Goal: Information Seeking & Learning: Learn about a topic

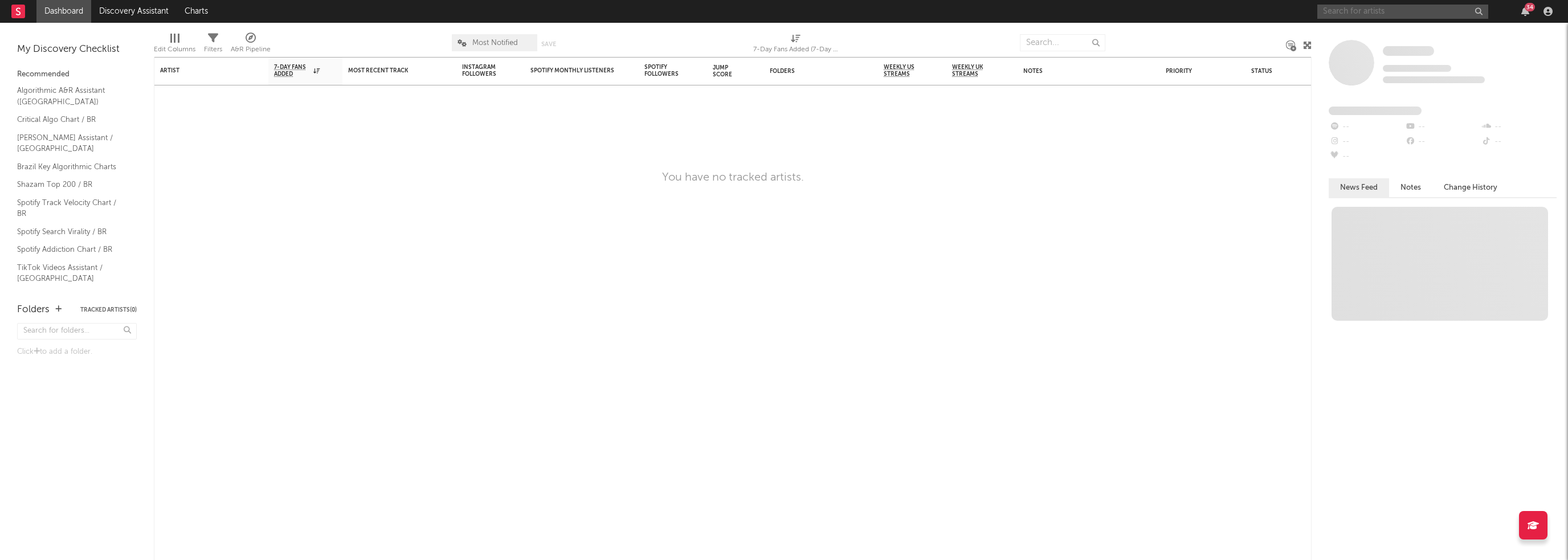
click at [1354, 7] on input "text" at bounding box center [1402, 11] width 171 height 14
type input "b"
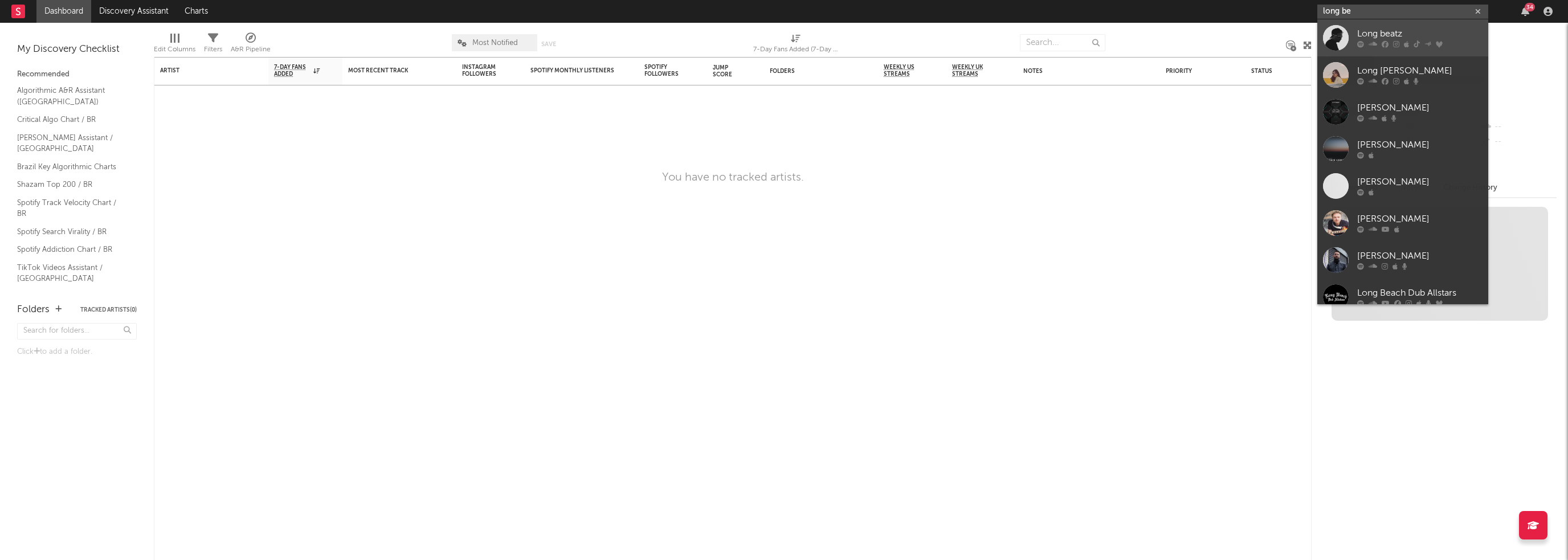
type input "long be"
click at [1340, 29] on div at bounding box center [1336, 38] width 26 height 26
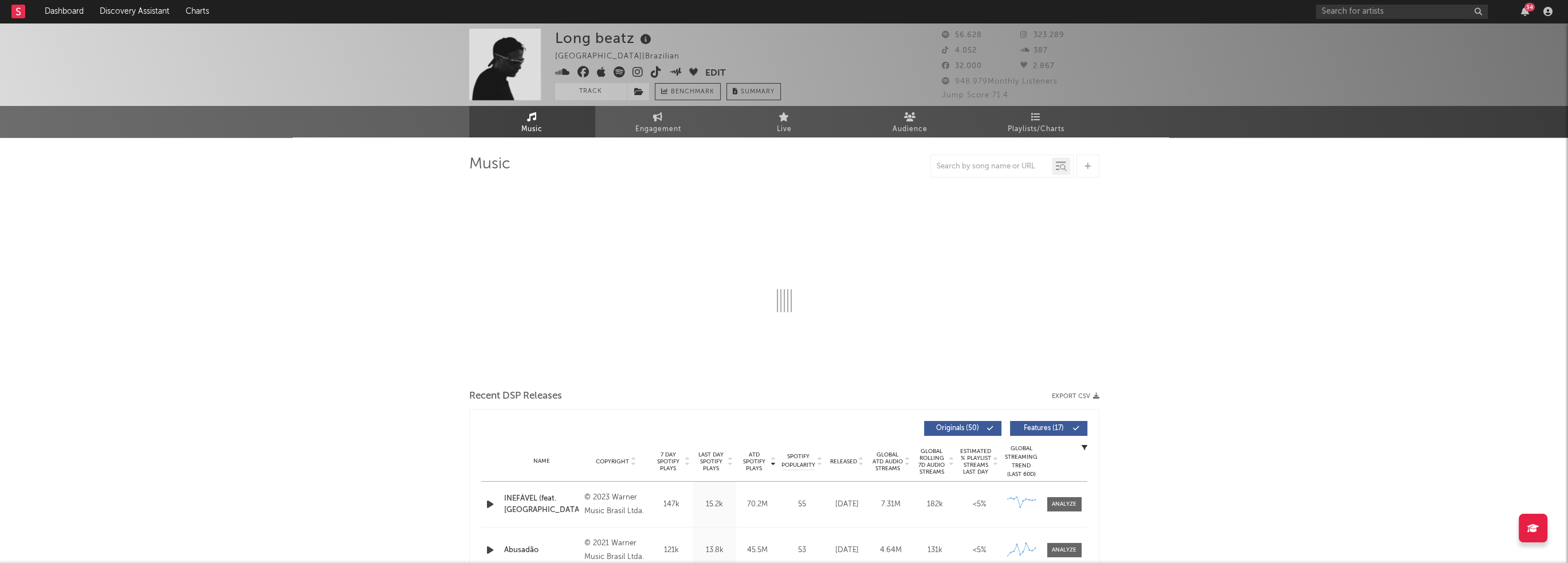
select select "6m"
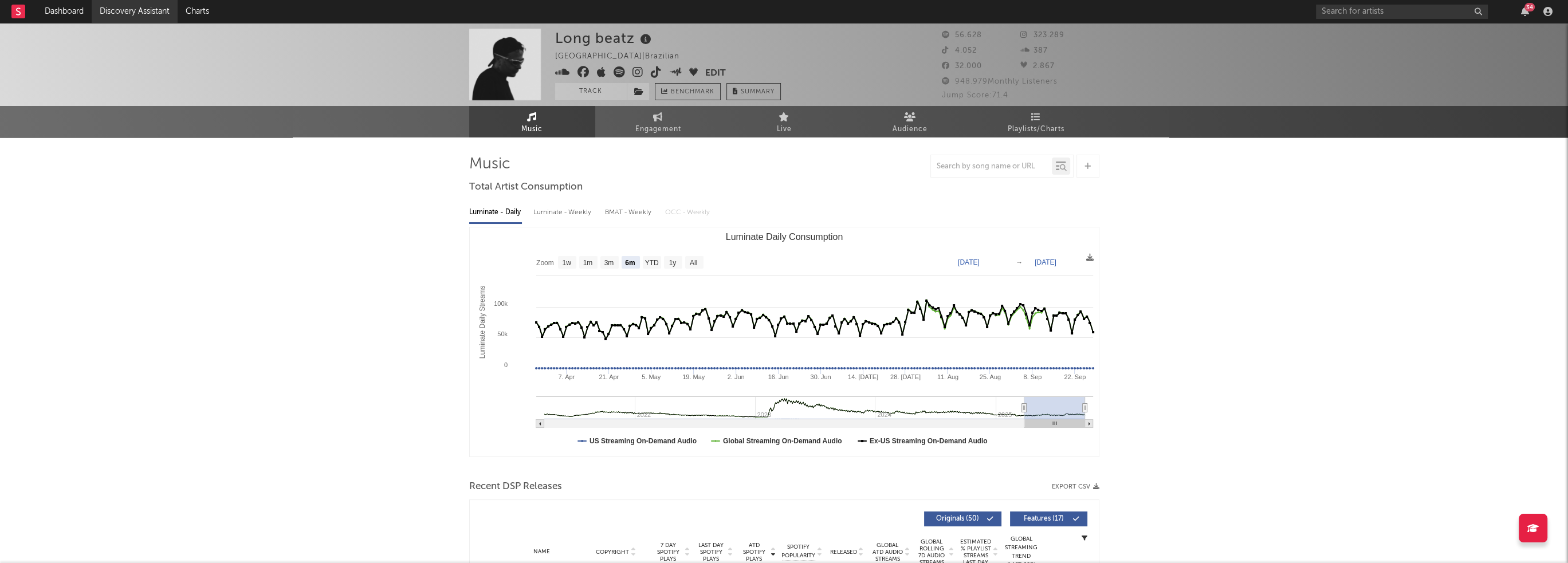
click at [136, 3] on link "Discovery Assistant" at bounding box center [135, 11] width 86 height 23
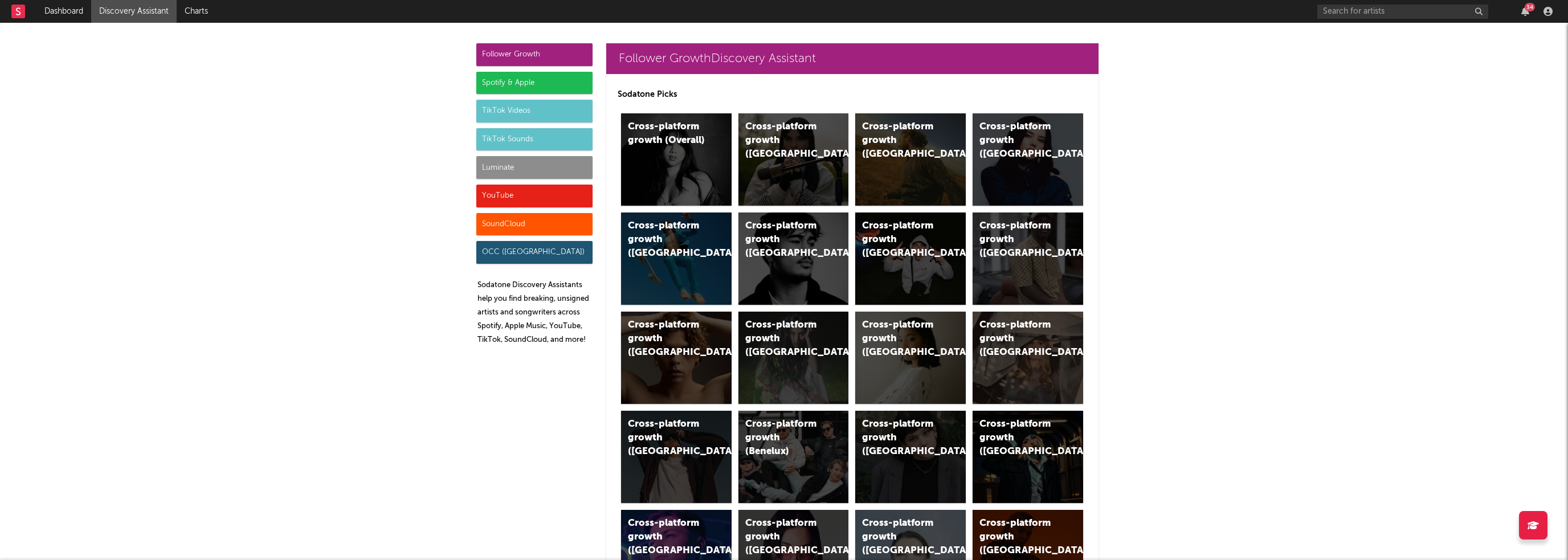
click at [1519, 9] on div "34" at bounding box center [1525, 11] width 17 height 9
click at [1529, 12] on div "34" at bounding box center [1525, 11] width 17 height 9
click at [1529, 5] on div "34" at bounding box center [1530, 7] width 10 height 9
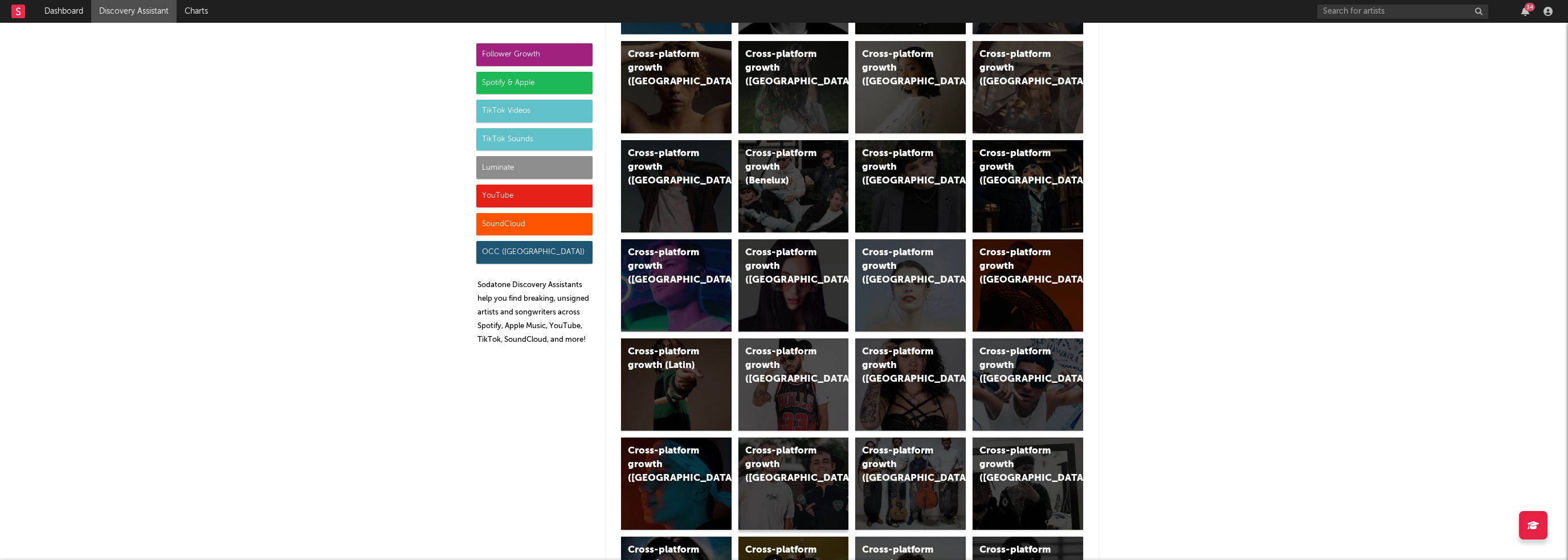
scroll to position [342, 0]
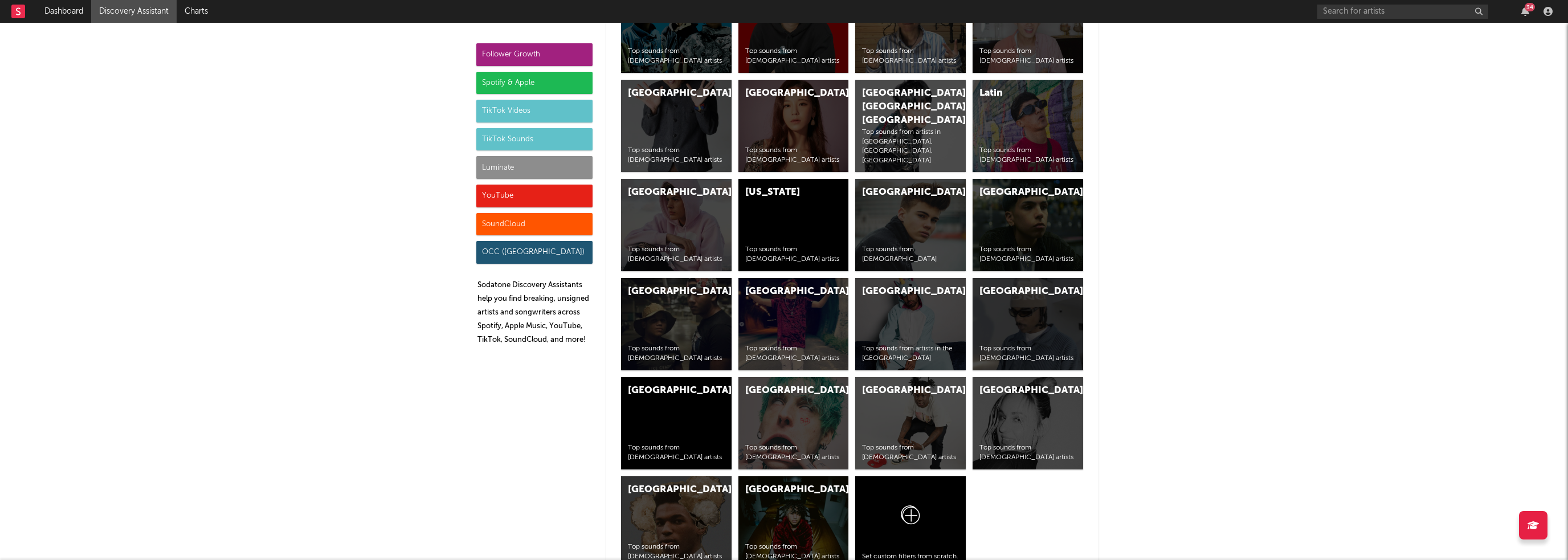
scroll to position [5615, 0]
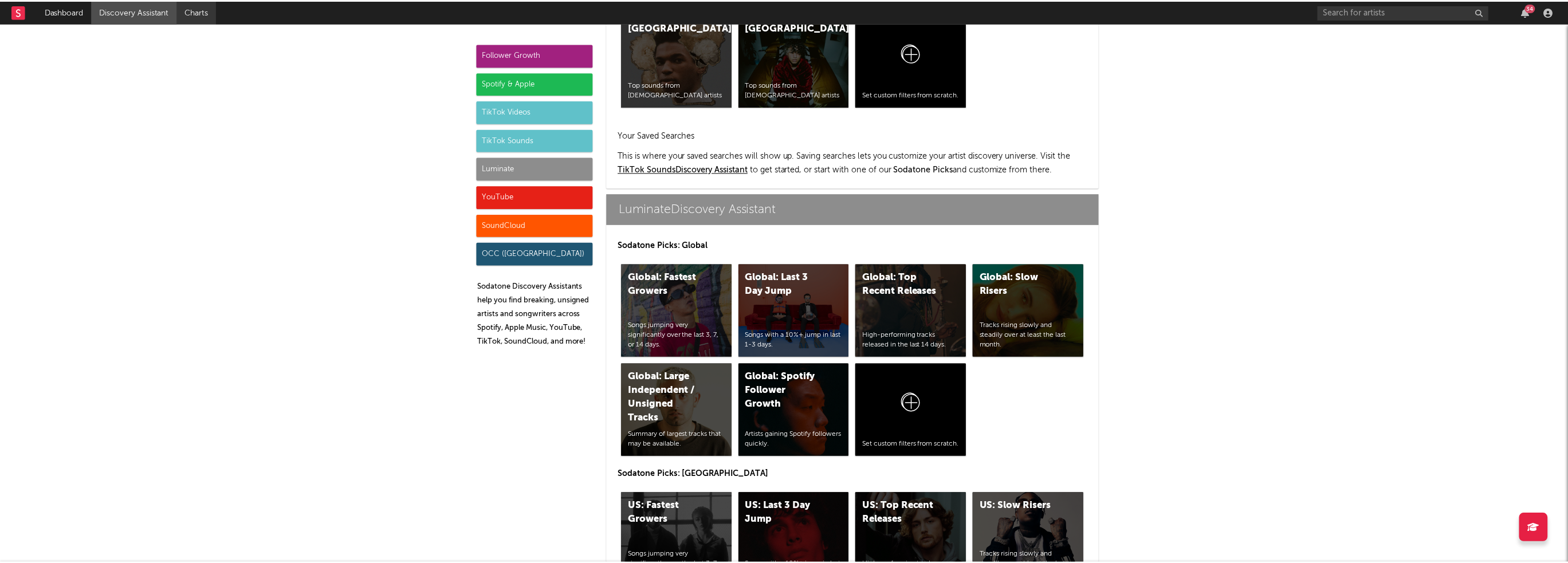
scroll to position [4729, 0]
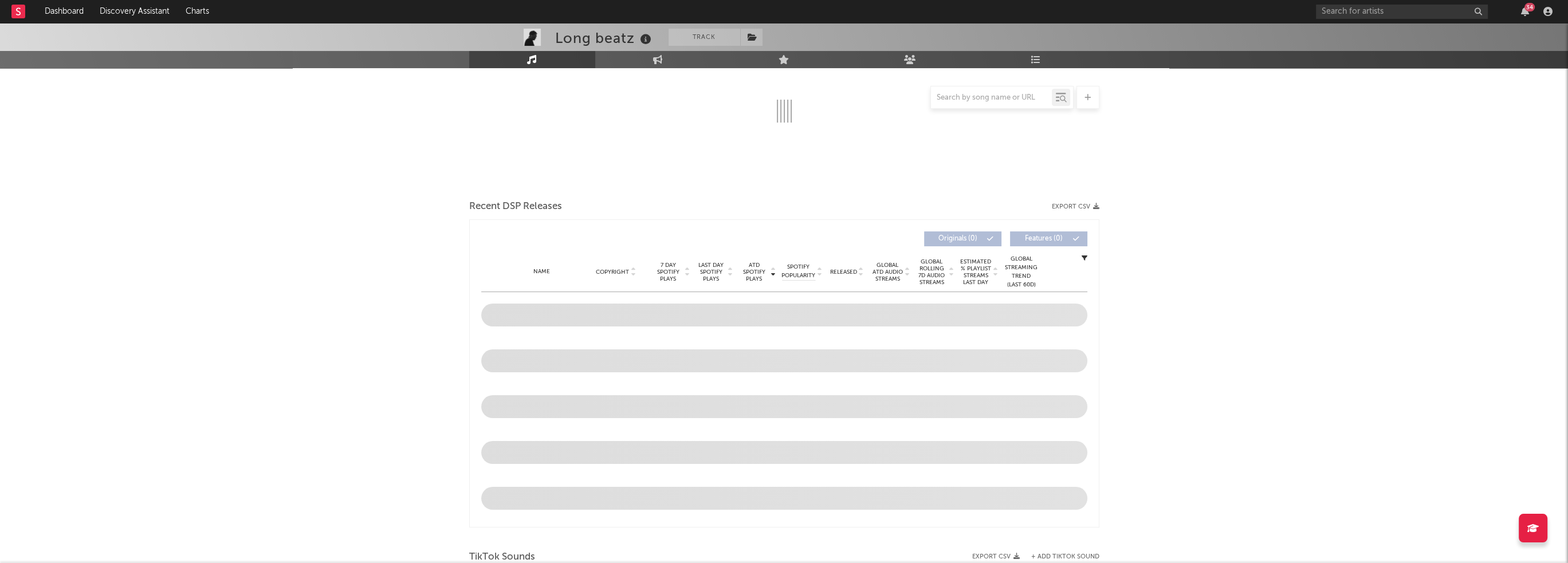
scroll to position [286, 0]
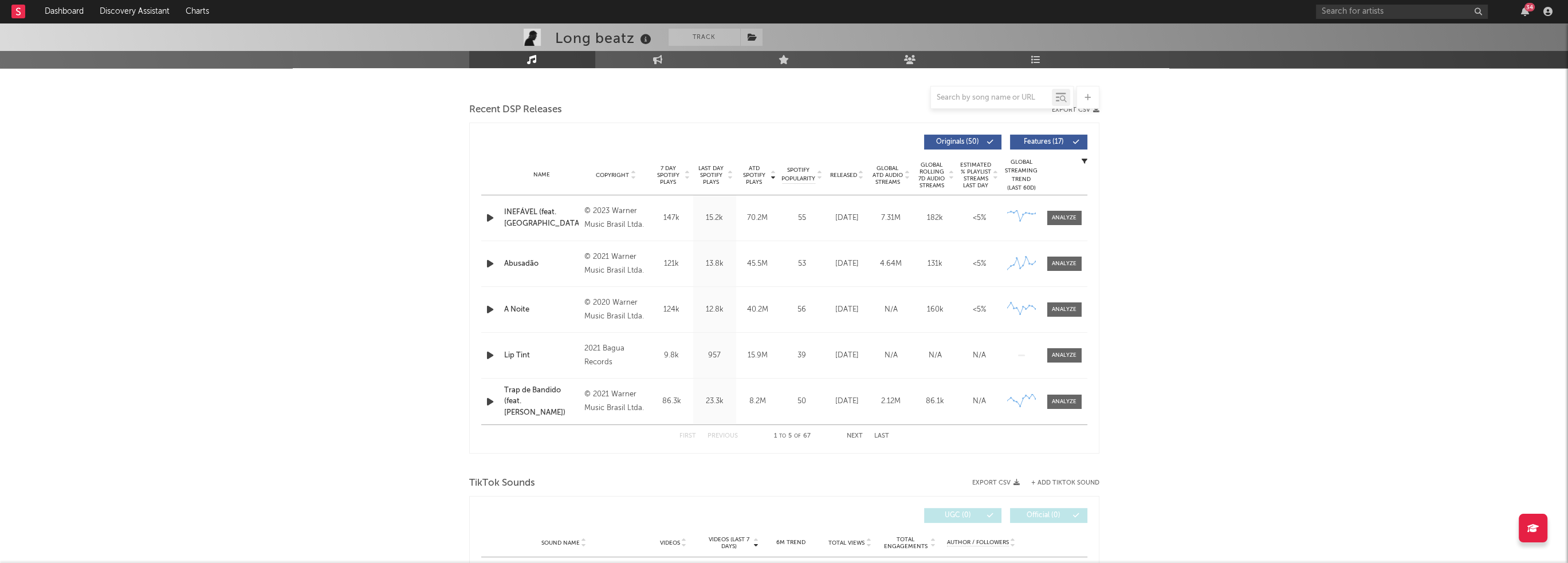
select select "6m"
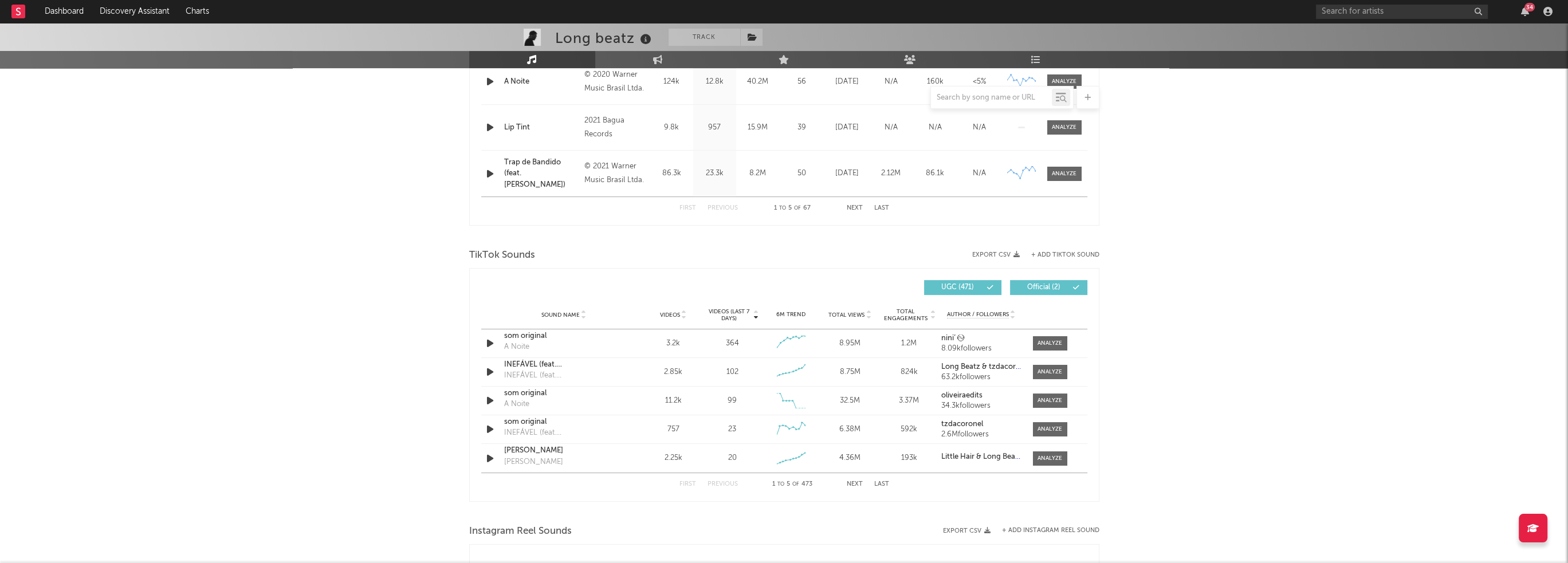
scroll to position [605, 0]
click at [1054, 341] on div at bounding box center [1050, 343] width 24 height 9
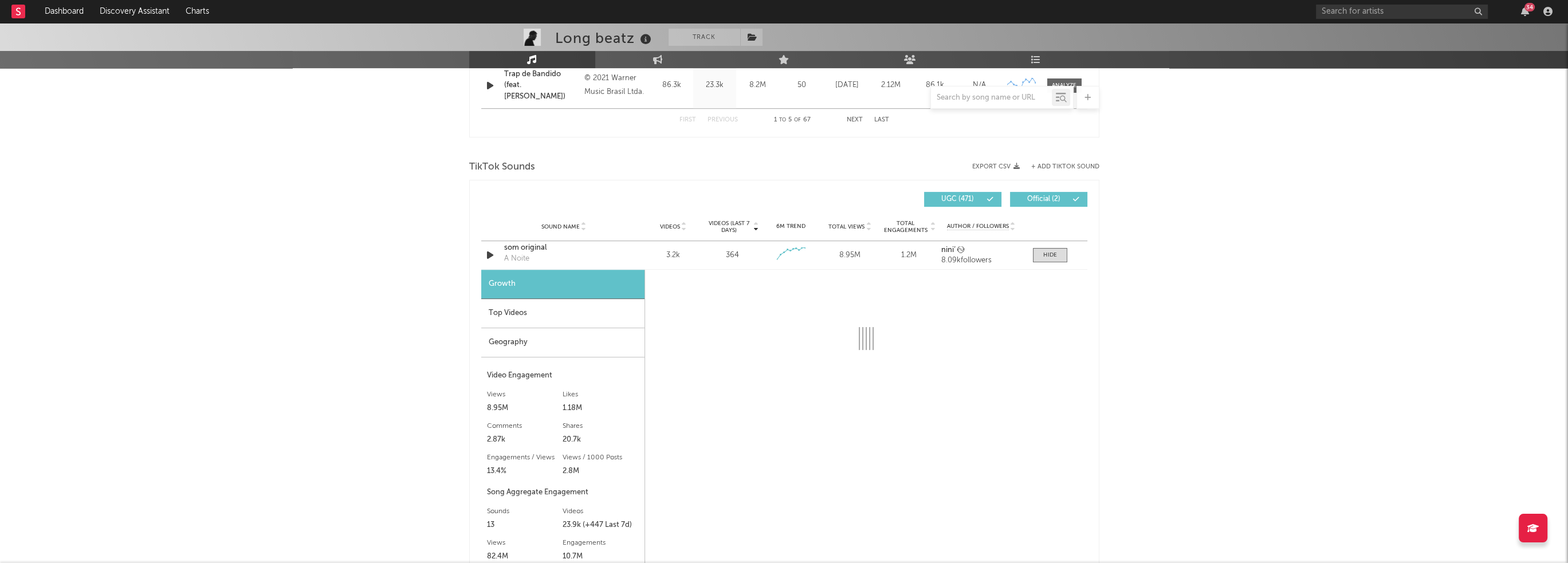
scroll to position [835, 0]
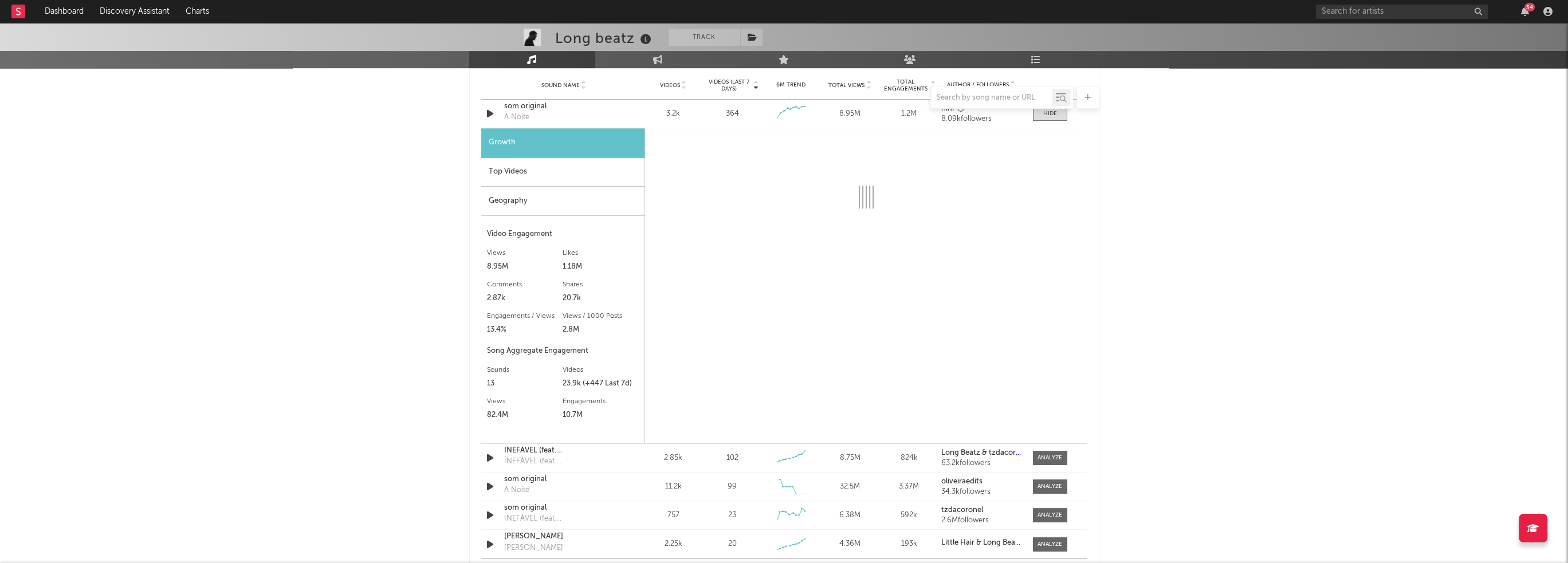
select select "6m"
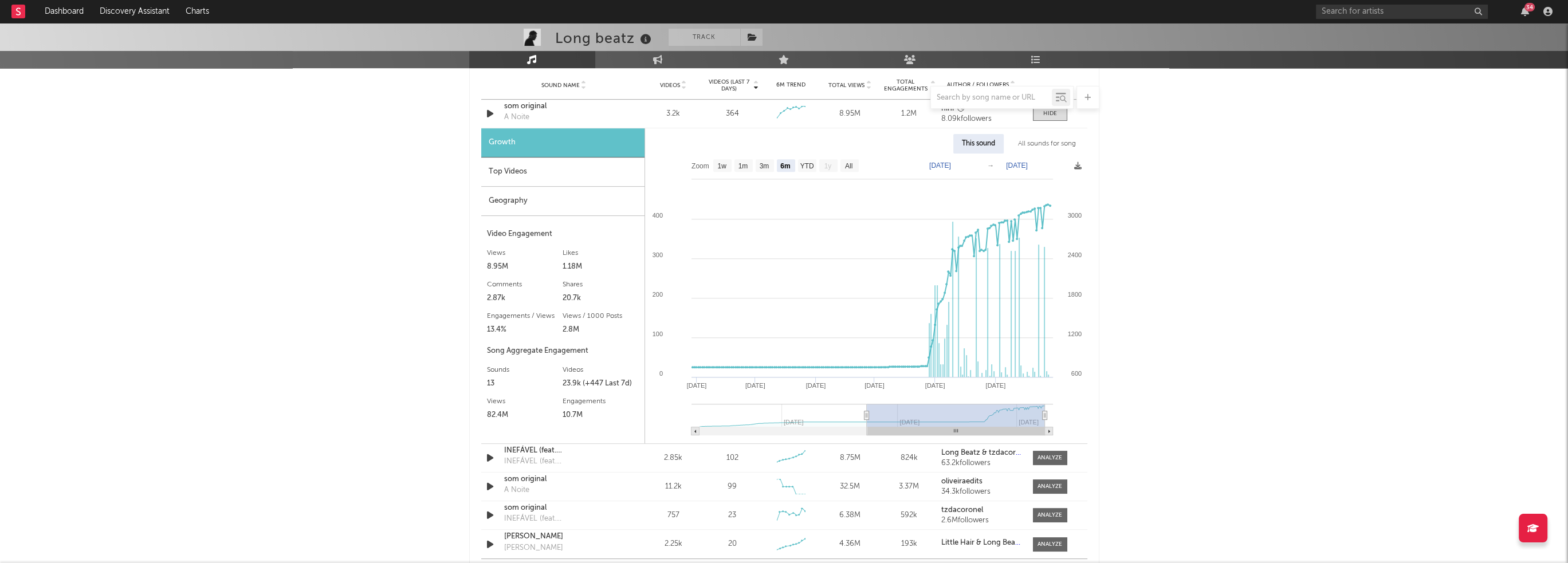
click at [580, 179] on div "Top Videos" at bounding box center [562, 172] width 163 height 29
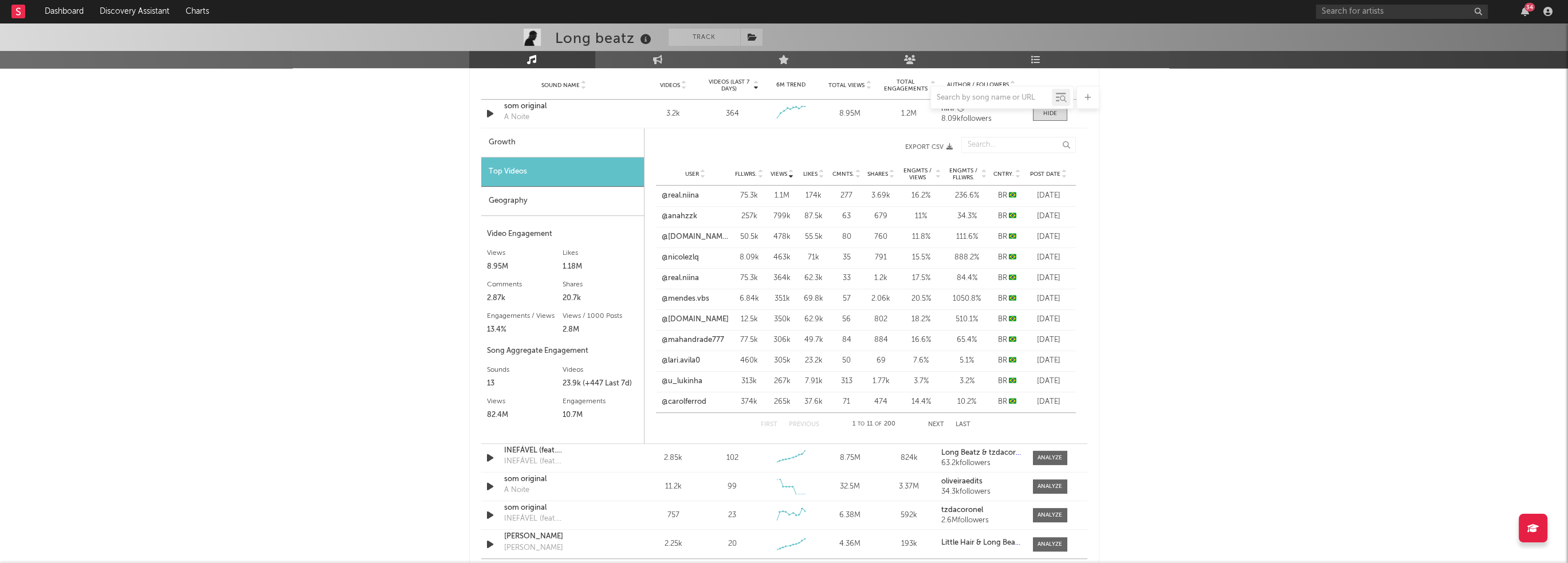
click at [1043, 171] on span "Post Date" at bounding box center [1045, 174] width 31 height 7
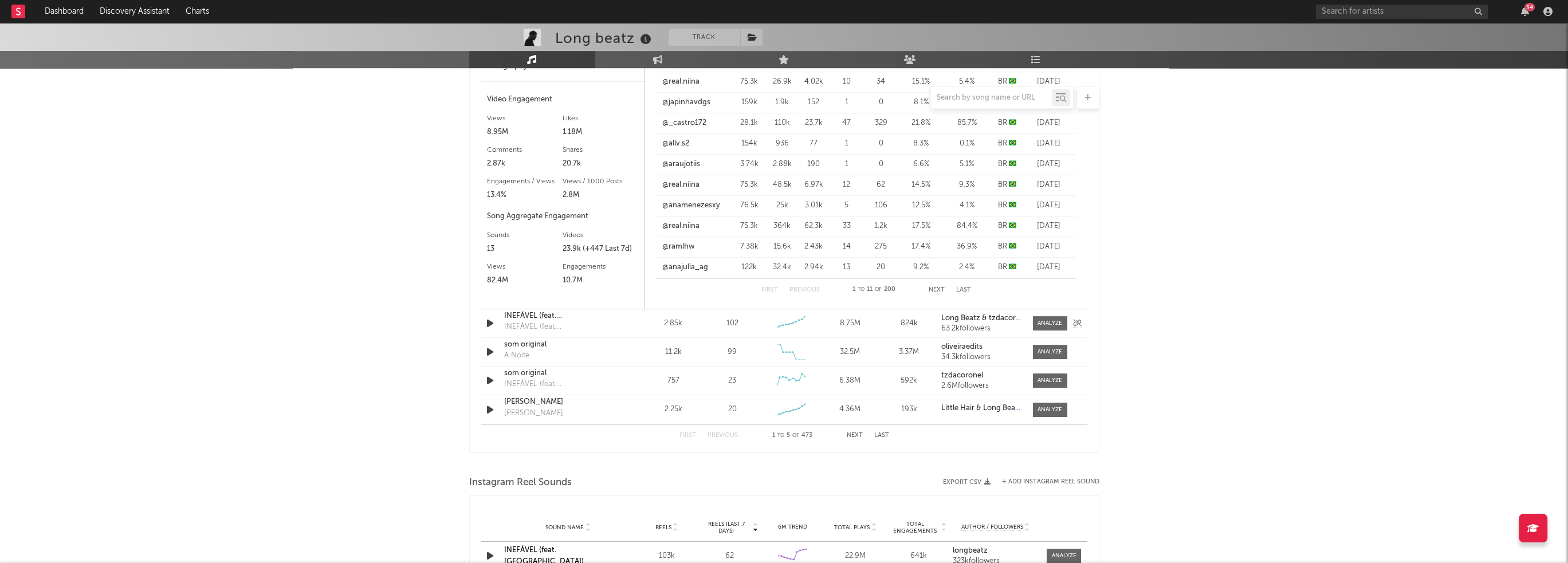
scroll to position [1007, 0]
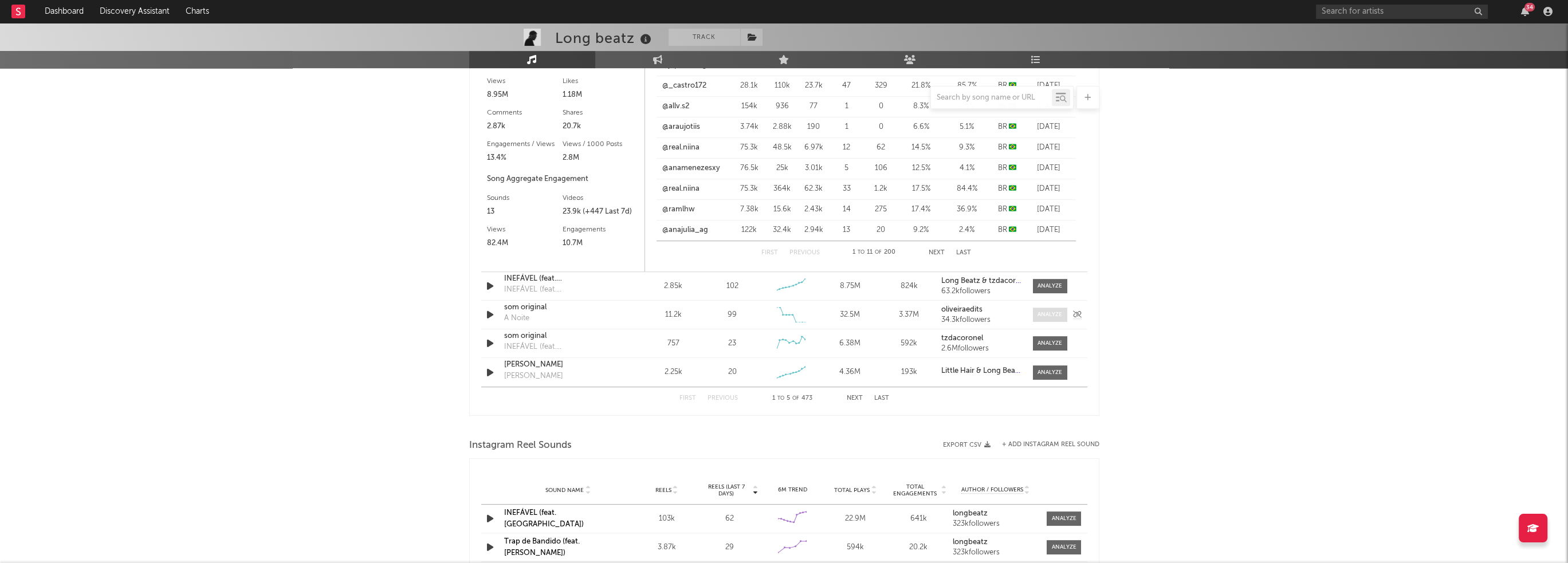
click at [1051, 315] on div at bounding box center [1050, 315] width 24 height 9
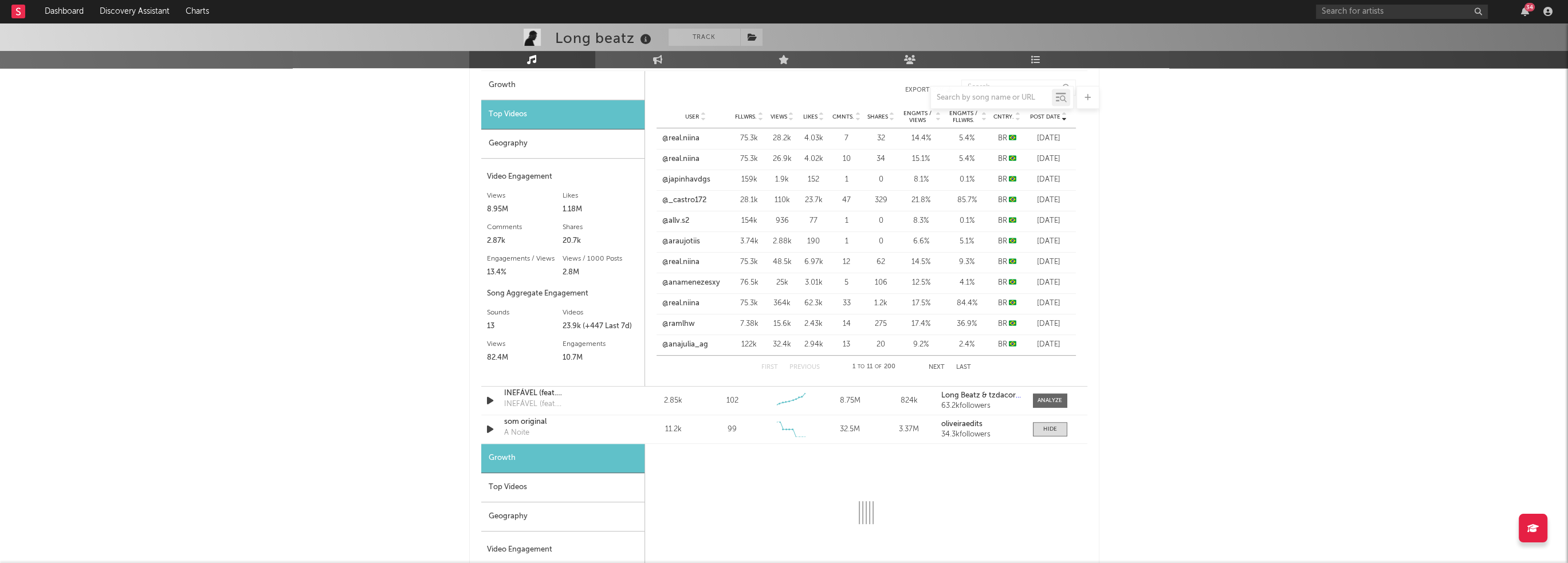
scroll to position [777, 0]
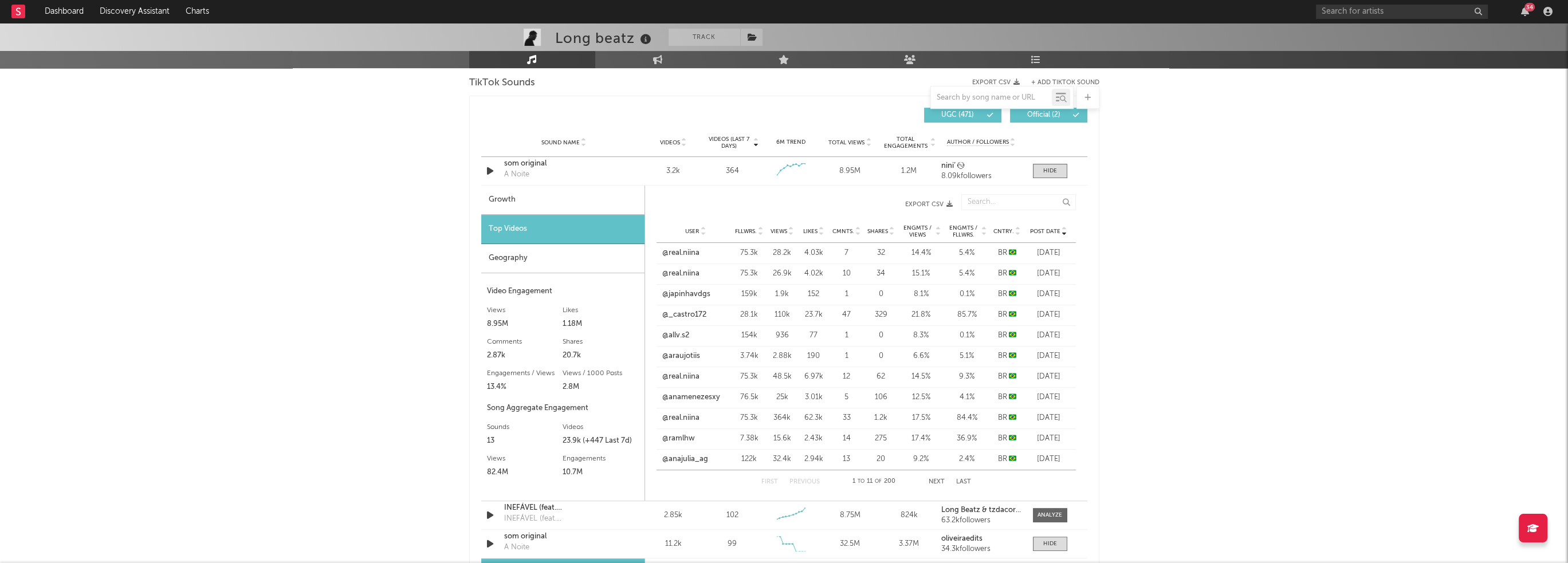
select select "6m"
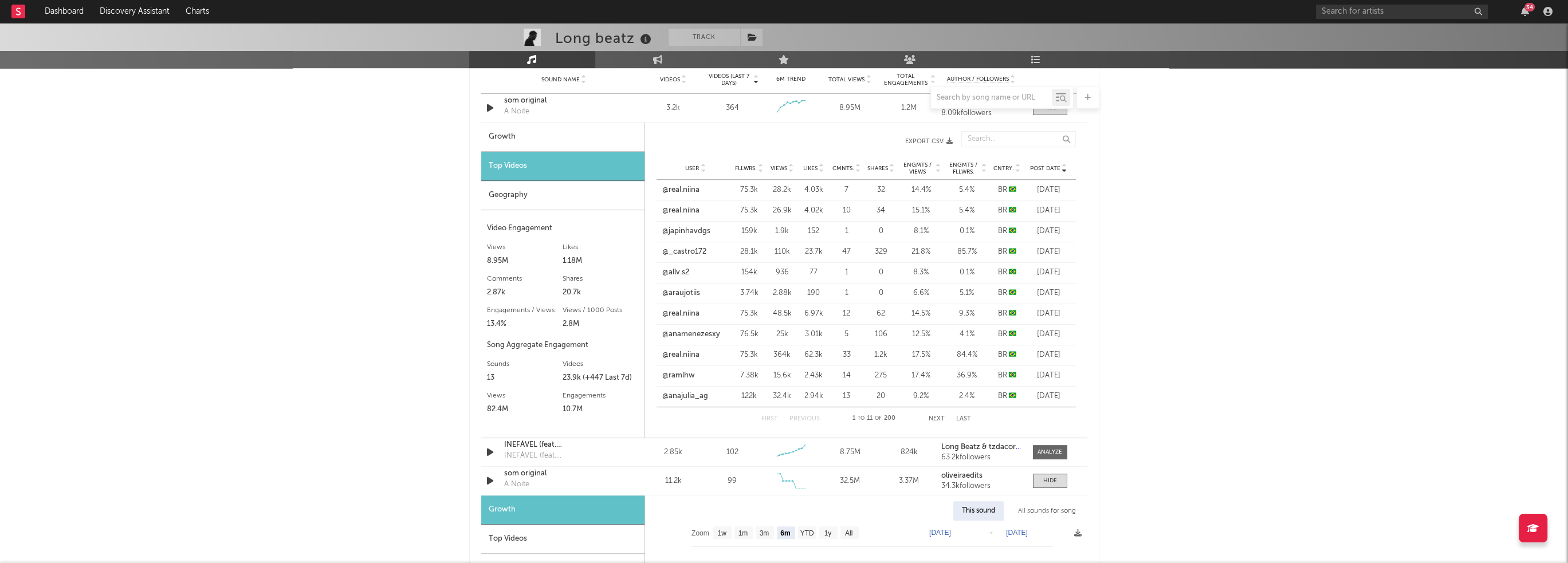
scroll to position [835, 0]
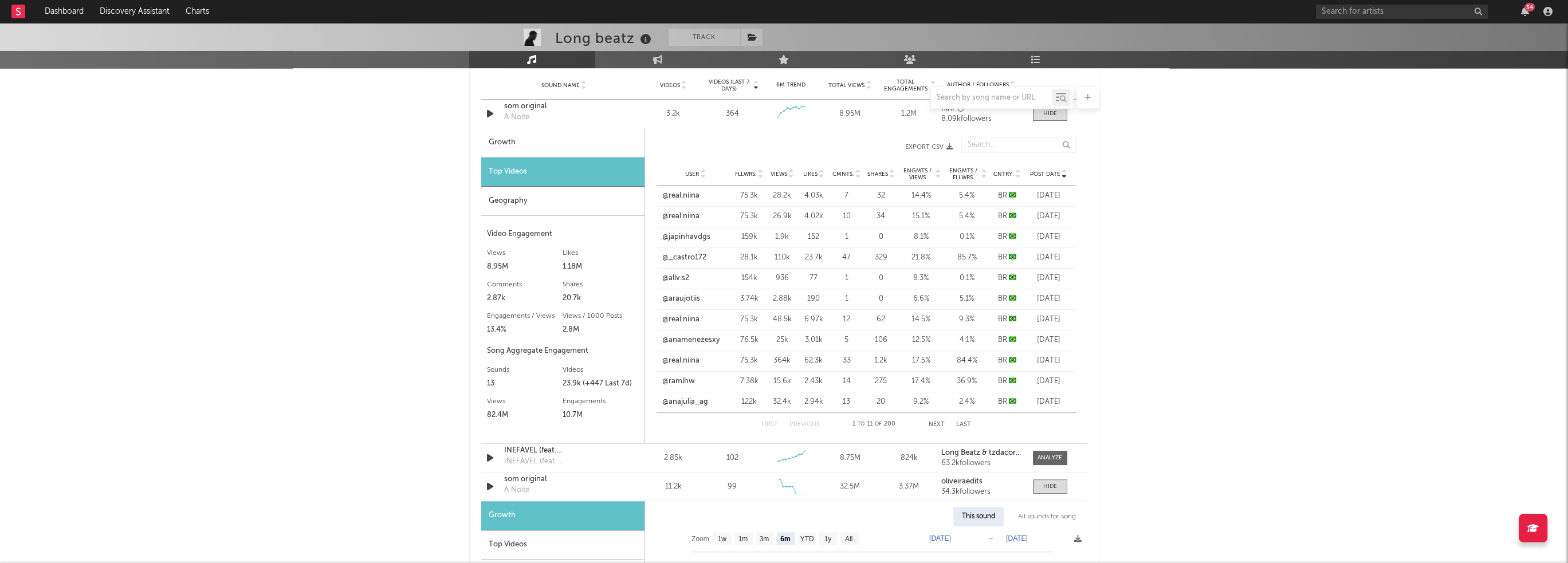
click at [1176, 233] on div "Long beatz Track Brazil | Brazilian Edit Track Benchmark Summary 56.628 323.289…" at bounding box center [784, 369] width 1568 height 2361
click at [367, 217] on div "Long beatz Track Brazil | Brazilian Edit Track Benchmark Summary 56.628 323.289…" at bounding box center [784, 369] width 1568 height 2361
click at [287, 206] on div "Long beatz Track Brazil | Brazilian Edit Track Benchmark Summary 56.628 323.289…" at bounding box center [784, 369] width 1568 height 2361
click at [191, 181] on div "Long beatz Track Brazil | Brazilian Edit Track Benchmark Summary 56.628 323.289…" at bounding box center [784, 369] width 1568 height 2361
drag, startPoint x: 369, startPoint y: 259, endPoint x: 367, endPoint y: 251, distance: 8.2
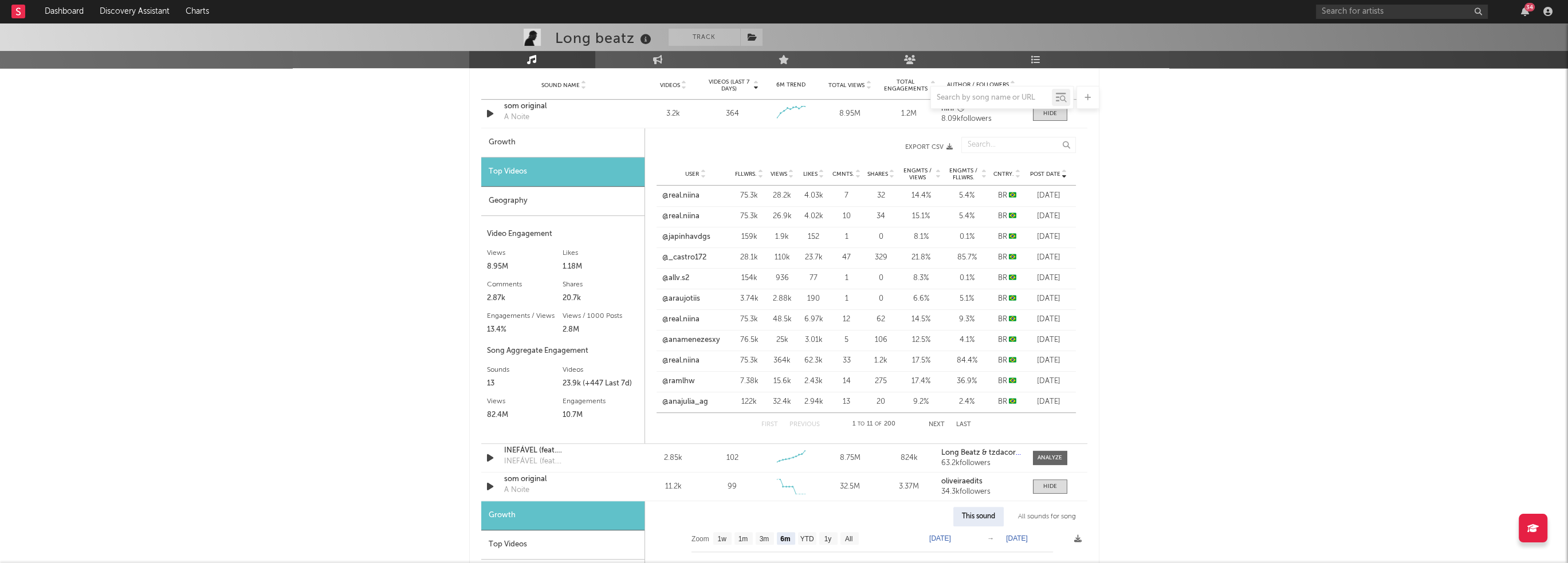
click at [369, 256] on div "Long beatz Track Brazil | Brazilian Edit Track Benchmark Summary 56.628 323.289…" at bounding box center [784, 369] width 1568 height 2361
click at [310, 212] on div "Long beatz Track Brazil | Brazilian Edit Track Benchmark Summary 56.628 323.289…" at bounding box center [784, 369] width 1568 height 2361
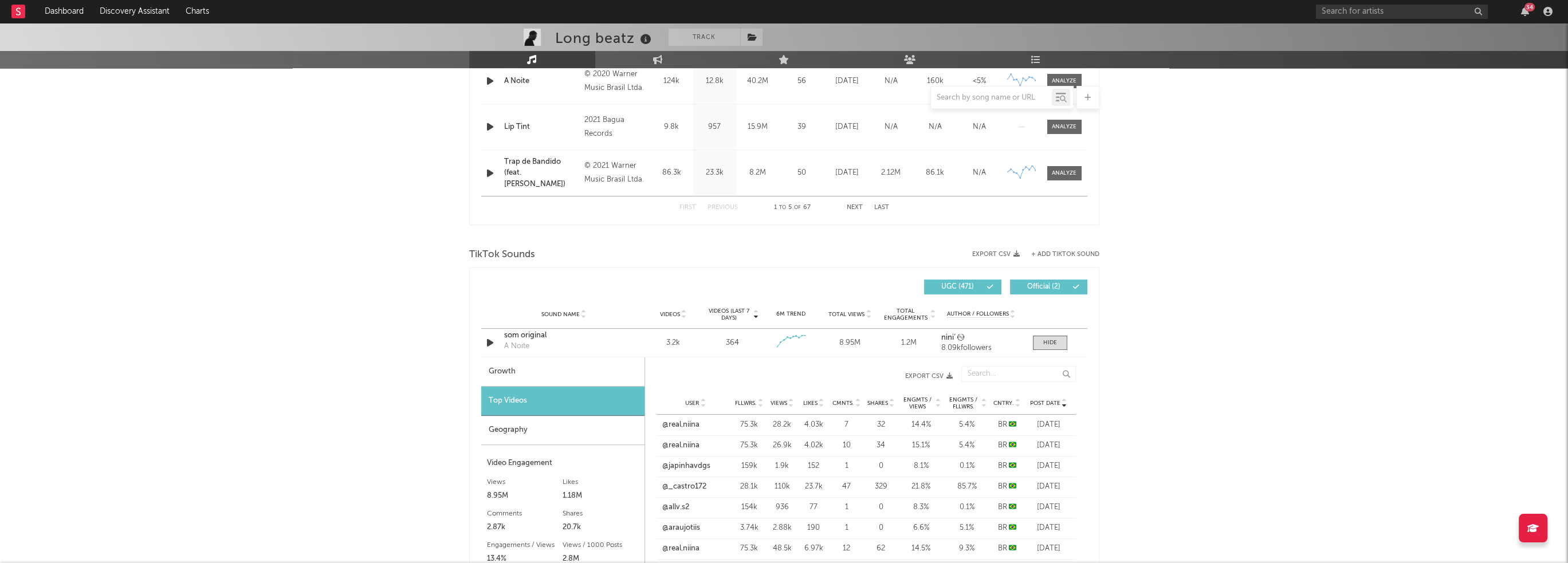
scroll to position [376, 0]
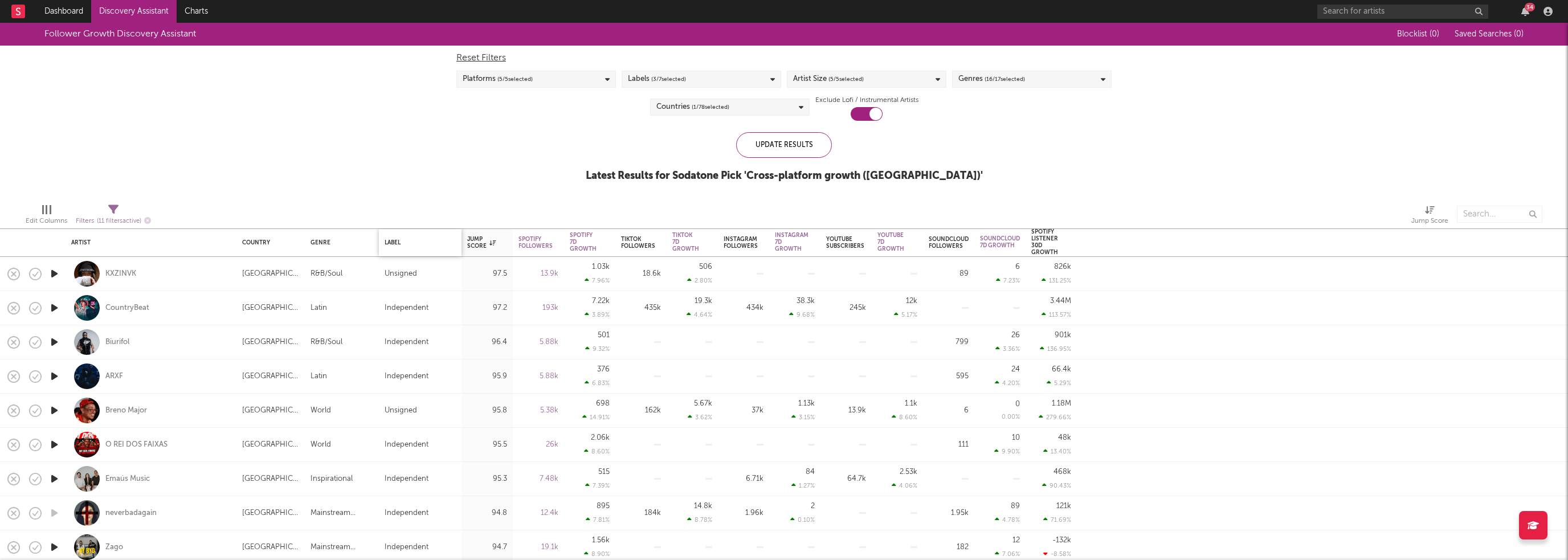
click at [393, 240] on div "Label" at bounding box center [418, 242] width 66 height 7
click at [431, 245] on div "Label" at bounding box center [420, 242] width 71 height 24
click at [688, 80] on div "Labels ( 3 / 7 selected)" at bounding box center [701, 79] width 159 height 17
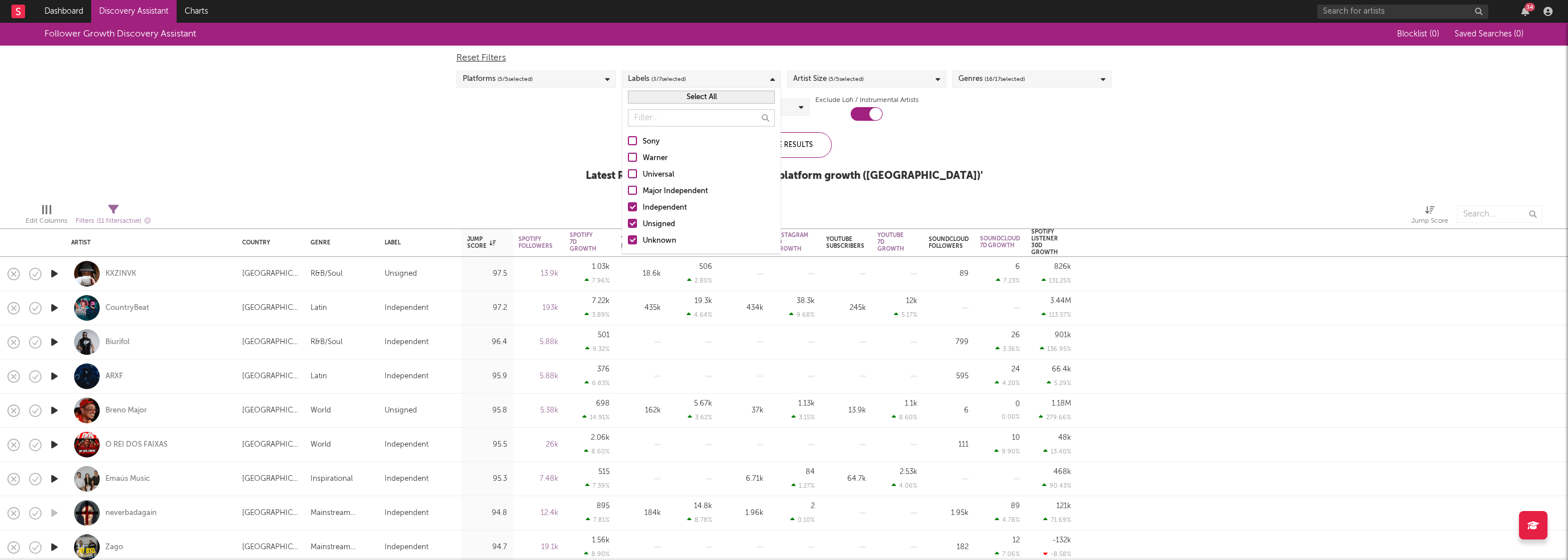
click at [634, 216] on div "Sony Warner Universal Major Independent Independent Unsigned Unknown" at bounding box center [701, 191] width 158 height 124
click at [499, 193] on div "Follower Growth Discovery Assistant Blocklist ( 0 ) Saved Searches ( 0 ) Reset …" at bounding box center [784, 108] width 1568 height 172
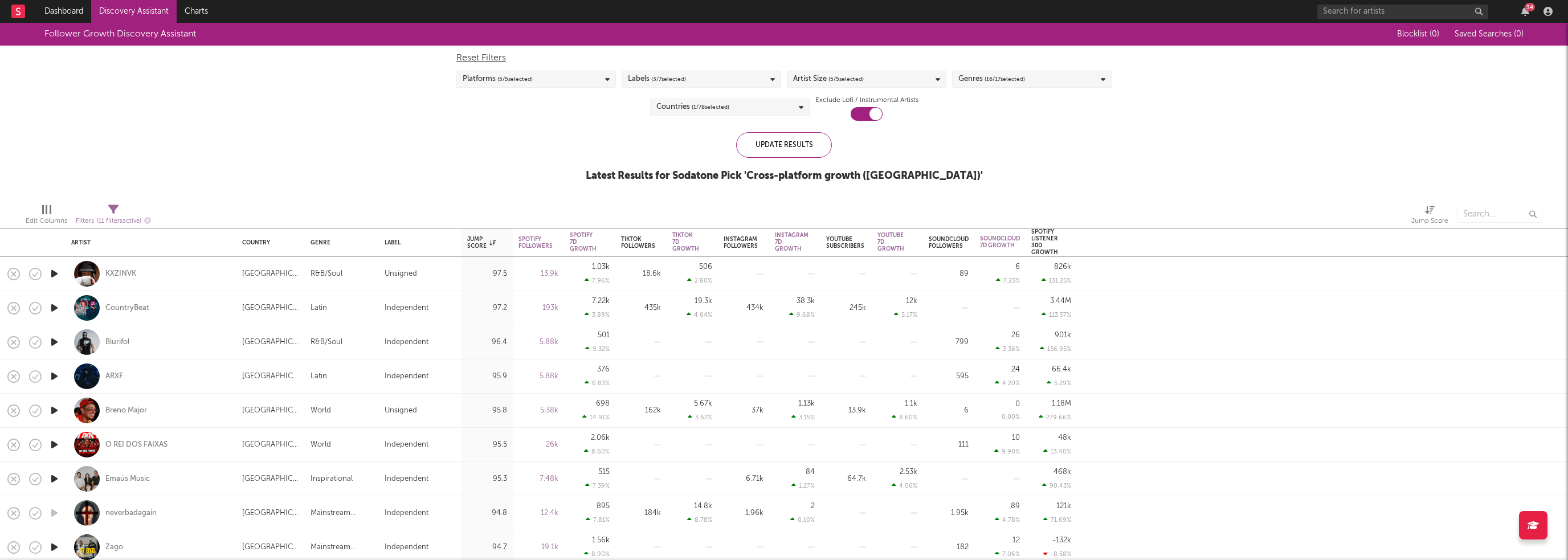
click at [732, 85] on div "Labels ( 3 / 7 selected)" at bounding box center [701, 79] width 159 height 17
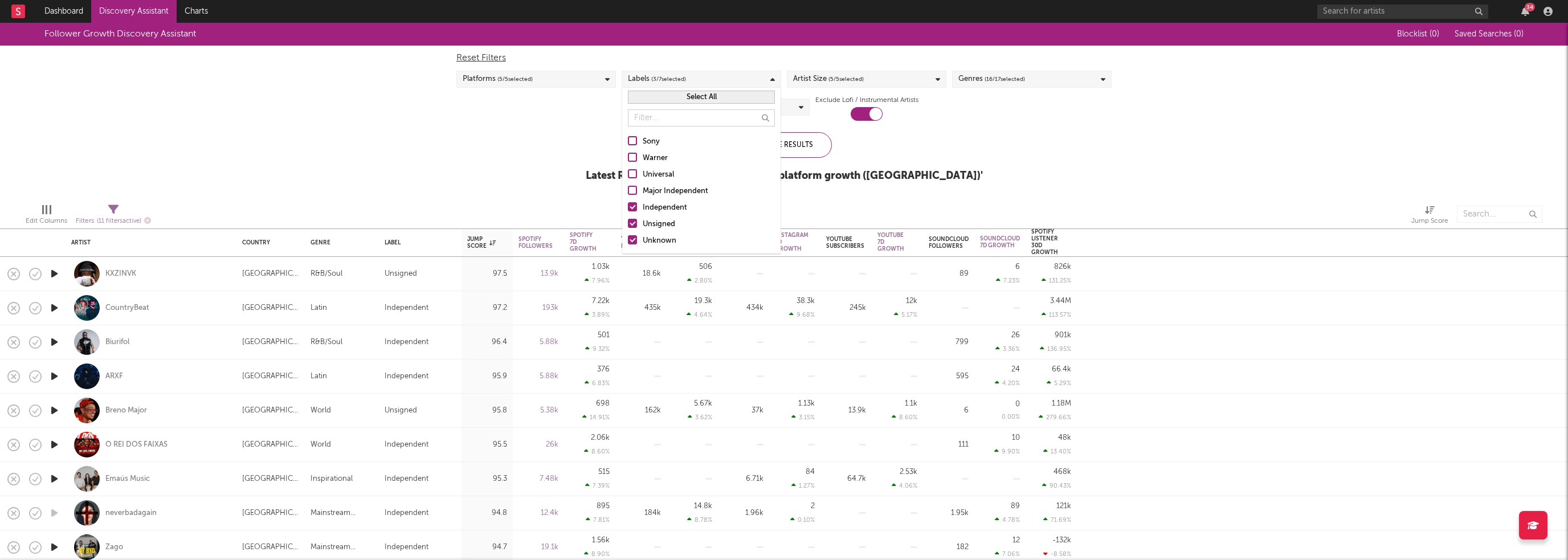
click at [631, 156] on div at bounding box center [632, 157] width 9 height 9
click at [628, 156] on input "Warner" at bounding box center [628, 158] width 0 height 13
click at [632, 206] on div at bounding box center [632, 206] width 9 height 9
click at [628, 206] on input "Independent" at bounding box center [628, 208] width 0 height 13
click at [634, 221] on div at bounding box center [632, 223] width 9 height 9
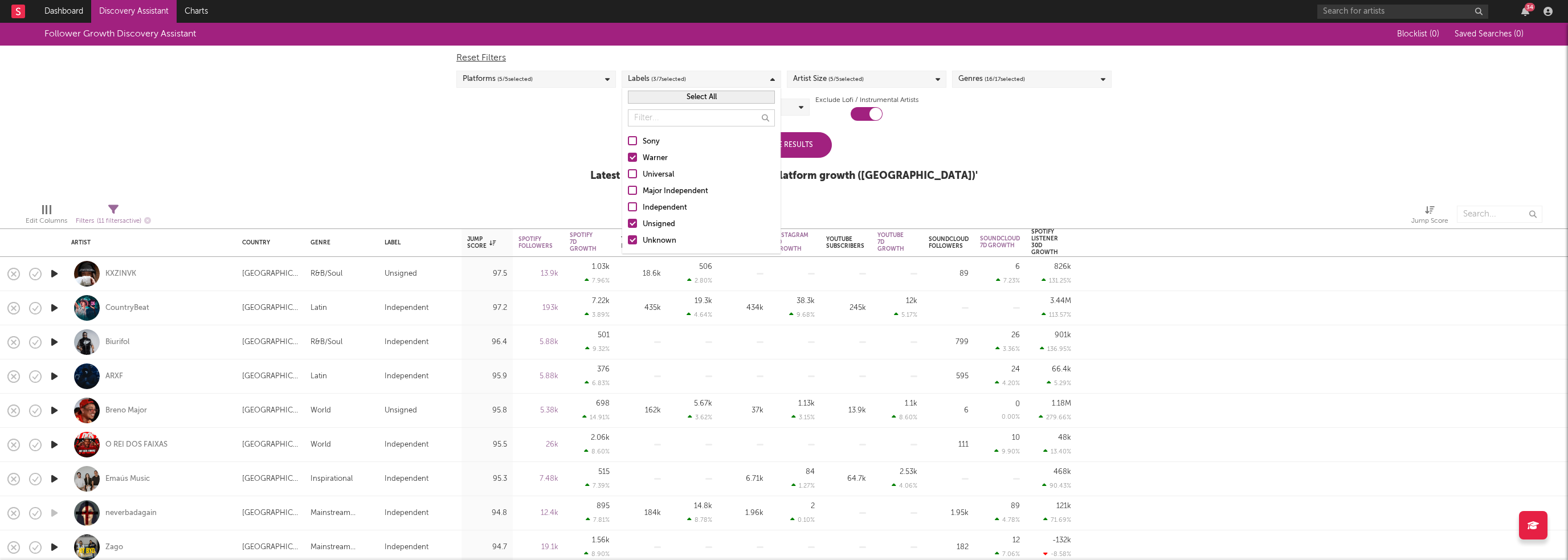
click at [628, 221] on input "Unsigned" at bounding box center [628, 225] width 0 height 13
click at [635, 242] on div at bounding box center [632, 240] width 9 height 9
click at [628, 242] on input "Unknown" at bounding box center [628, 241] width 0 height 13
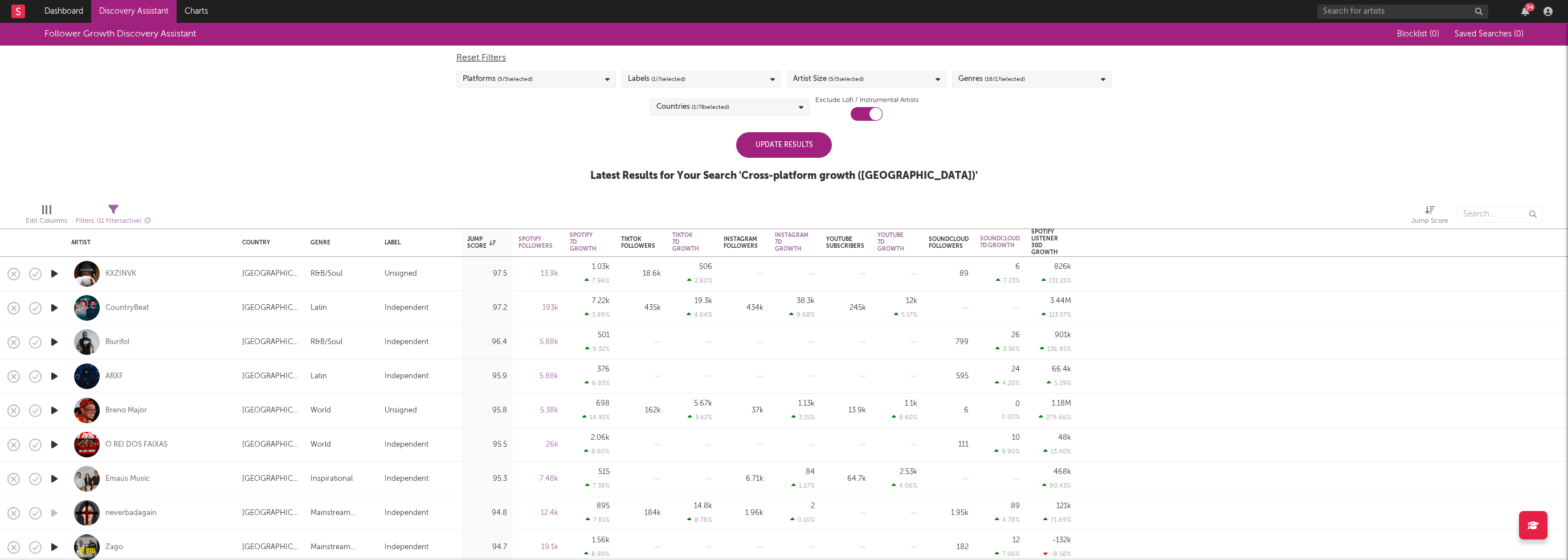
click at [592, 175] on div "Follower Growth Discovery Assistant Blocklist ( 0 ) Saved Searches ( 0 ) Reset …" at bounding box center [784, 108] width 1568 height 172
click at [759, 147] on div "Update Results" at bounding box center [783, 145] width 96 height 26
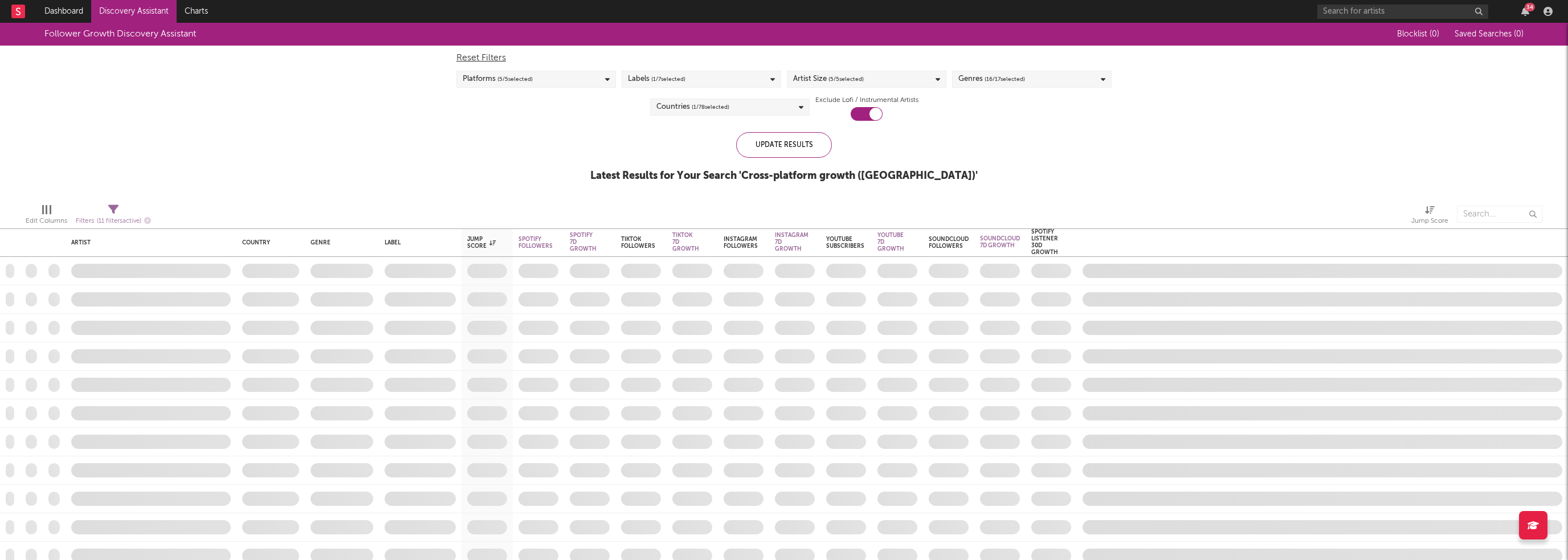
click at [896, 79] on div "Artist Size ( 5 / 5 selected)" at bounding box center [867, 79] width 159 height 17
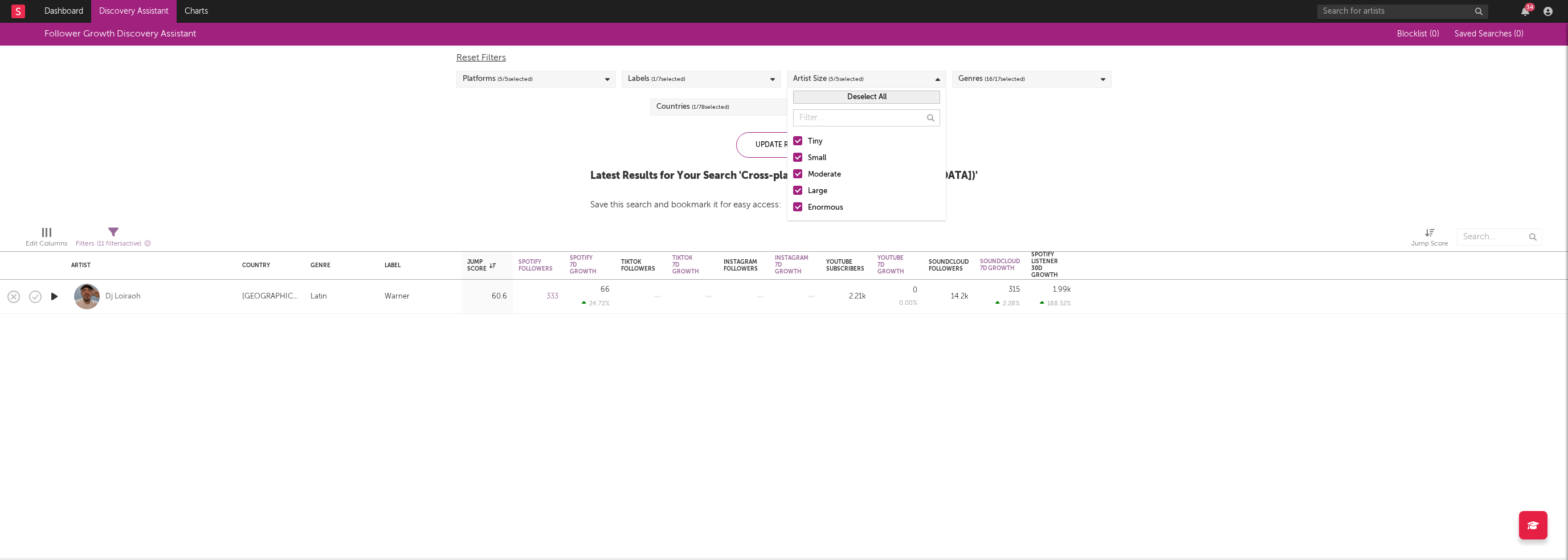
click at [623, 161] on div "Follower Growth Discovery Assistant Blocklist ( 0 ) Saved Searches ( 0 ) Reset …" at bounding box center [784, 119] width 1568 height 194
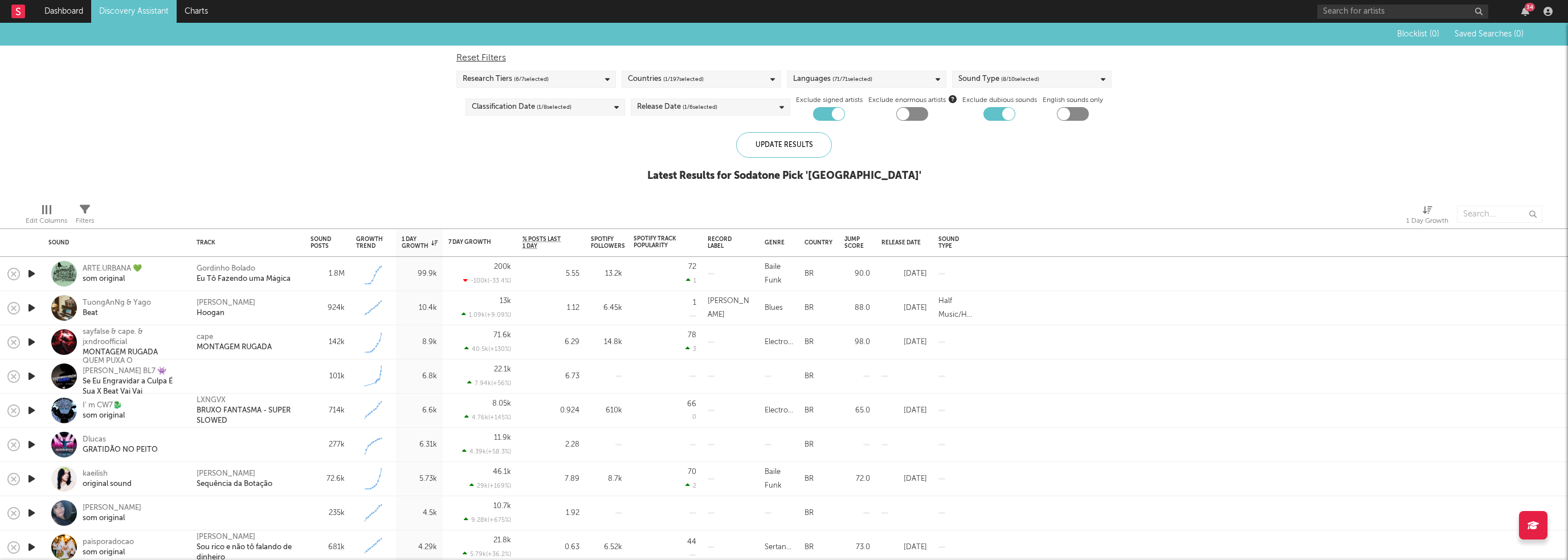
click at [525, 156] on div "Blocklist ( 0 ) Saved Searches ( 0 ) Reset Filters Research Tiers ( 6 / 7 selec…" at bounding box center [784, 108] width 1568 height 172
click at [830, 122] on div "Blocklist ( 0 ) Saved Searches ( 0 ) Reset Filters Research Tiers ( 6 / 7 selec…" at bounding box center [784, 108] width 1568 height 172
click at [832, 114] on div at bounding box center [838, 114] width 13 height 13
checkbox input "false"
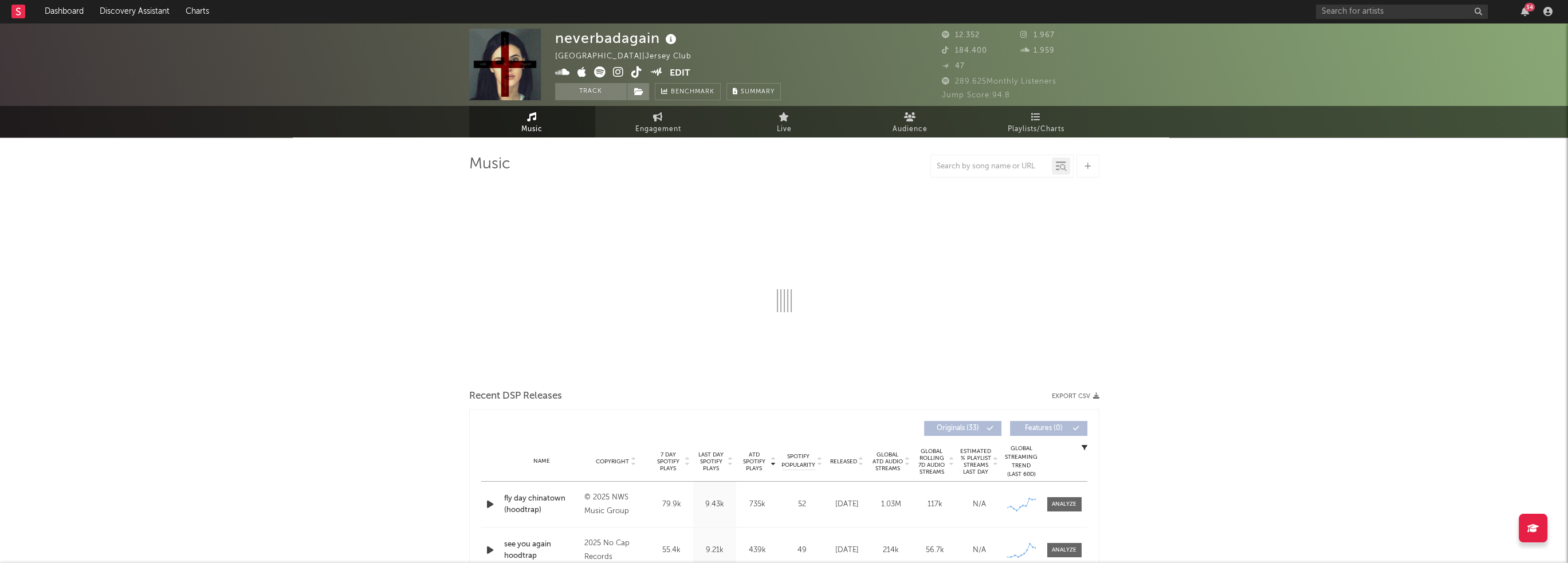
select select "1w"
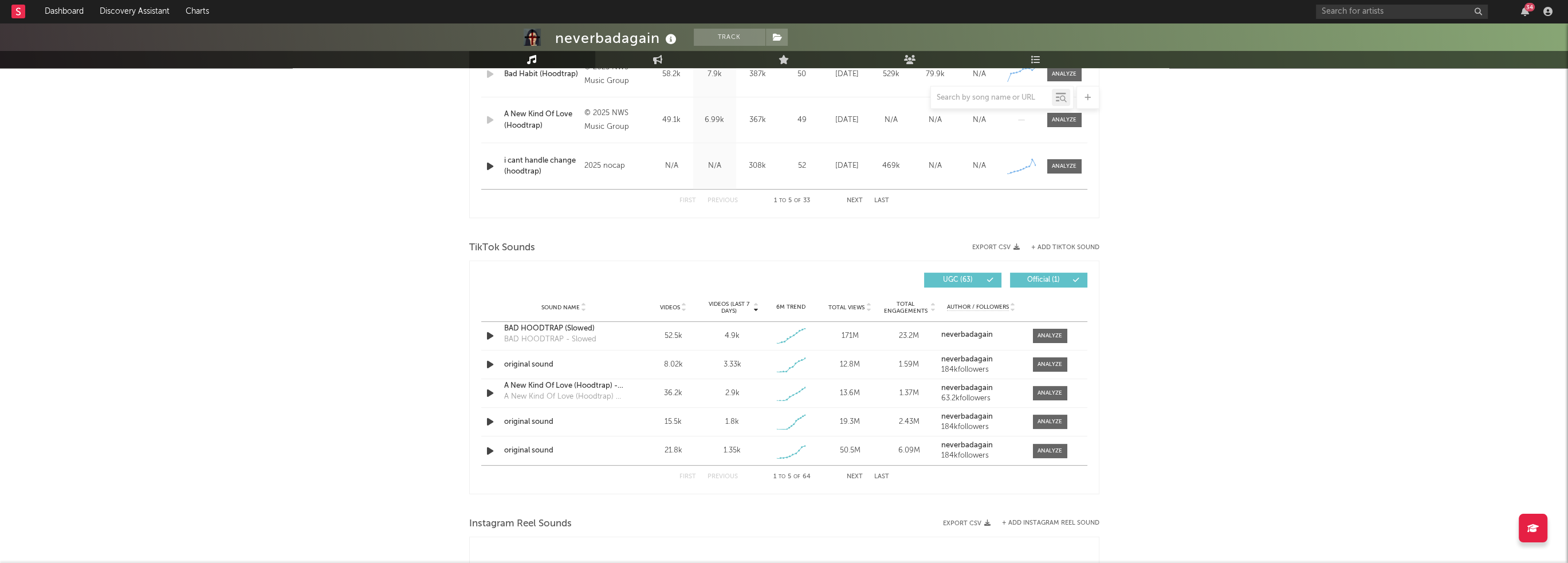
scroll to position [630, 0]
